Goal: Task Accomplishment & Management: Use online tool/utility

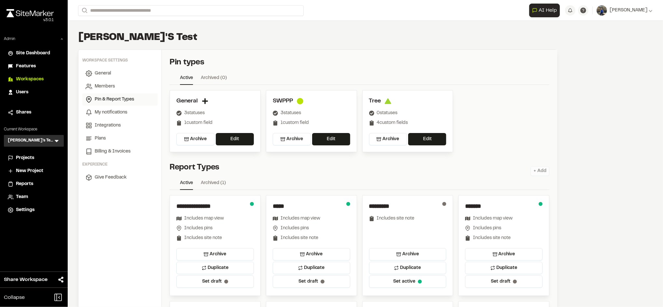
click at [25, 158] on span "Projects" at bounding box center [25, 158] width 18 height 7
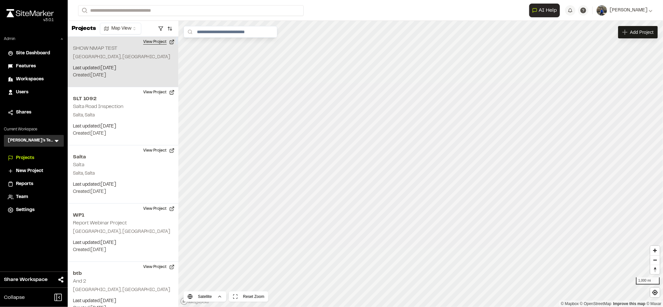
click at [143, 43] on button "View Project" at bounding box center [158, 42] width 39 height 10
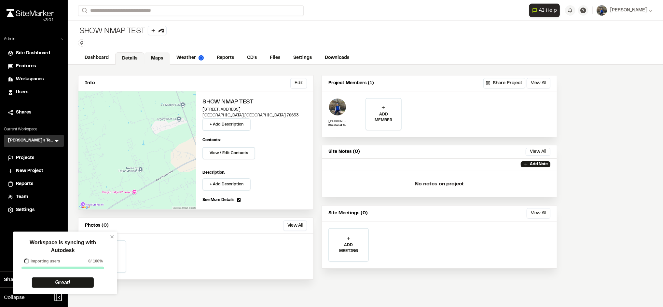
click at [159, 60] on link "Maps" at bounding box center [157, 58] width 26 height 12
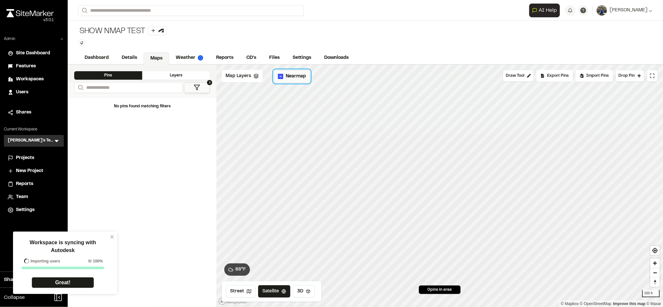
click at [286, 79] on span "Nearmap" at bounding box center [296, 76] width 20 height 7
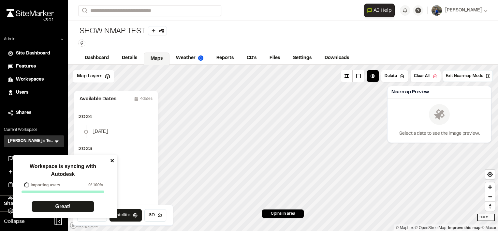
click at [111, 161] on icon "close" at bounding box center [111, 160] width 3 height 3
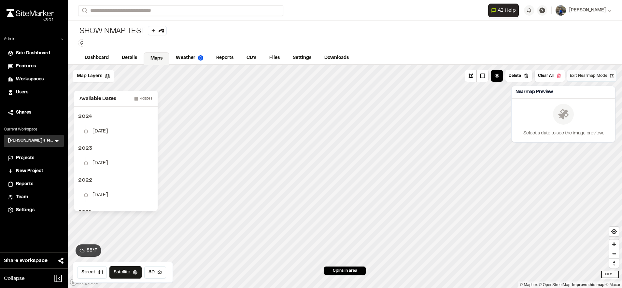
click at [586, 73] on span "Exit Nearmap Mode" at bounding box center [588, 76] width 37 height 6
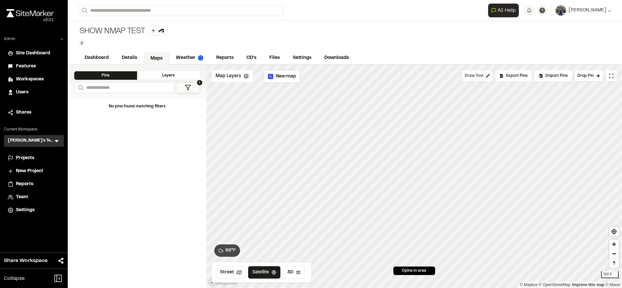
click at [482, 77] on span "Draw Tool" at bounding box center [474, 76] width 19 height 6
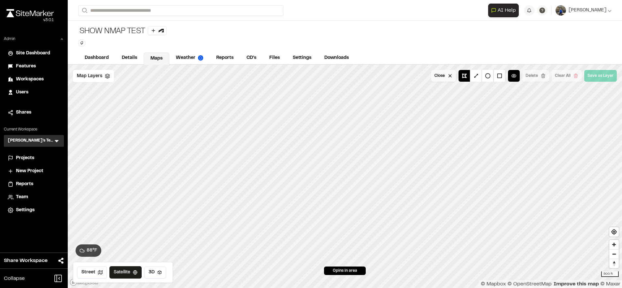
click at [454, 72] on button "Close" at bounding box center [443, 76] width 25 height 12
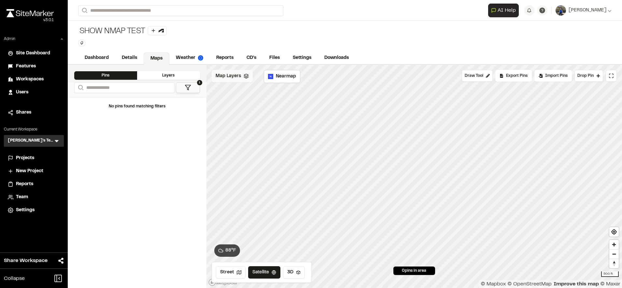
click at [228, 73] on span "Map Layers" at bounding box center [228, 76] width 25 height 7
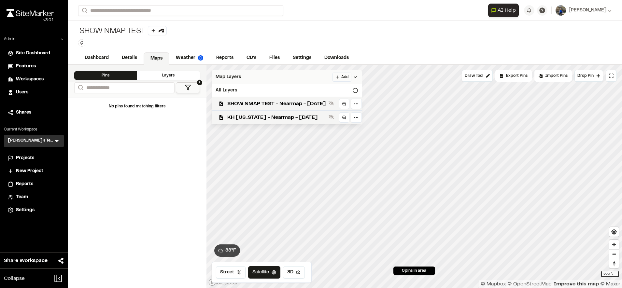
click at [354, 79] on html "Close sidebar v 3.0.1 Admin Site Dashboard Features Workspaces Users Shares Cur…" at bounding box center [311, 144] width 622 height 288
click at [328, 87] on link "Add Layer" at bounding box center [338, 90] width 49 height 11
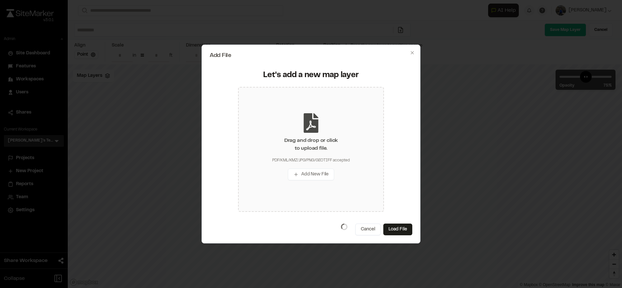
click at [314, 134] on div "Drag and drop or click to upload file. PDF/KML/KMZ/JPG/PNG/GEOTIFF accepted Add…" at bounding box center [311, 149] width 146 height 125
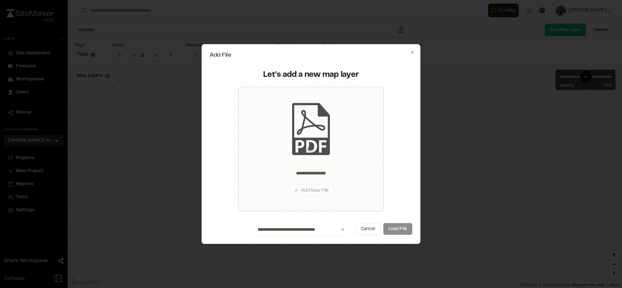
click at [395, 230] on button "Load File" at bounding box center [397, 229] width 29 height 12
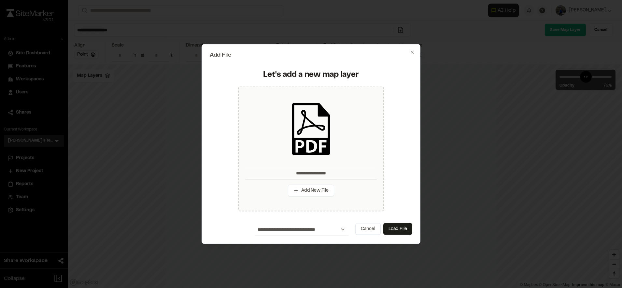
type input "**********"
type input "****"
click at [395, 230] on button "Load File" at bounding box center [397, 229] width 29 height 12
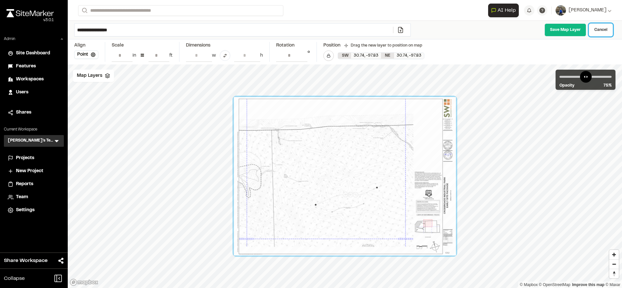
click at [604, 26] on link "Cancel" at bounding box center [601, 29] width 24 height 13
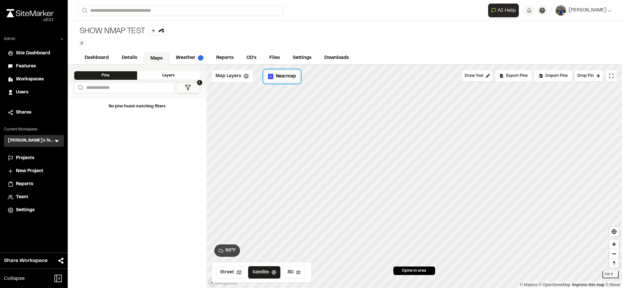
click at [271, 80] on button "Nearmap" at bounding box center [282, 76] width 36 height 13
